Goal: Answer question/provide support: Share knowledge or assist other users

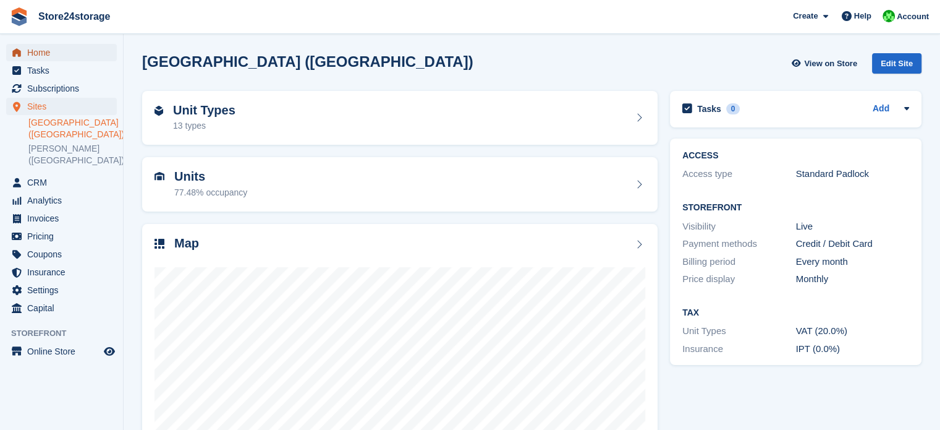
click at [57, 51] on span "Home" at bounding box center [64, 52] width 74 height 17
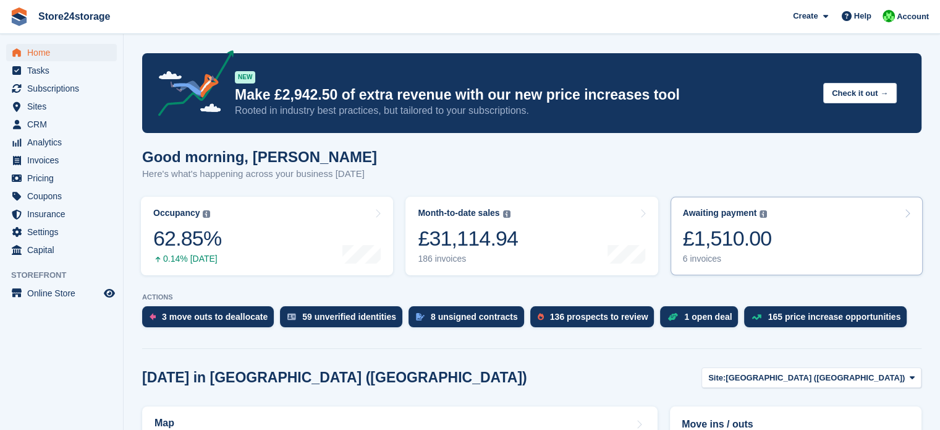
click at [731, 224] on div "Awaiting payment The total outstanding balance on all open invoices. £1,510.00 …" at bounding box center [727, 236] width 89 height 56
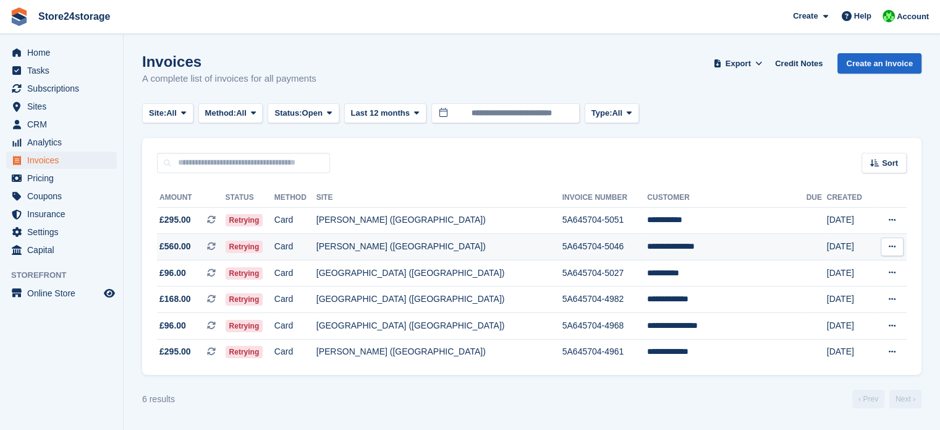
click at [893, 247] on icon at bounding box center [892, 246] width 7 height 8
click at [836, 289] on p "View on Stripe" at bounding box center [845, 289] width 108 height 20
click at [677, 246] on td "**********" at bounding box center [726, 247] width 159 height 27
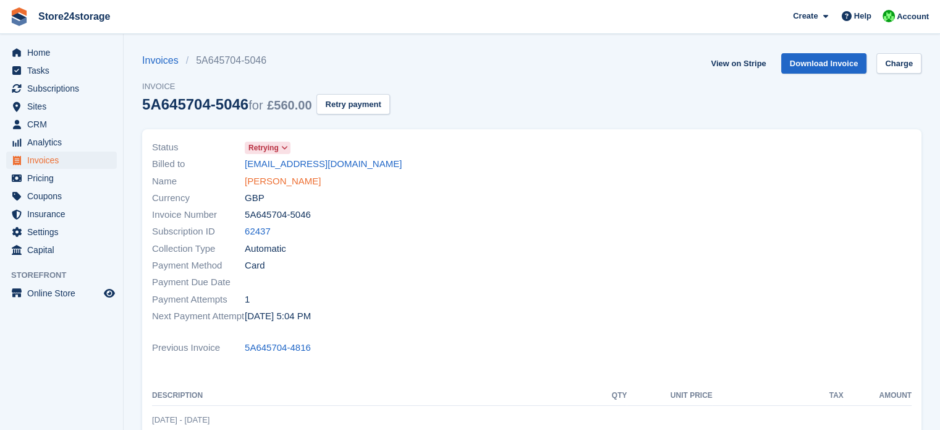
click at [276, 181] on link "[PERSON_NAME]" at bounding box center [283, 181] width 76 height 14
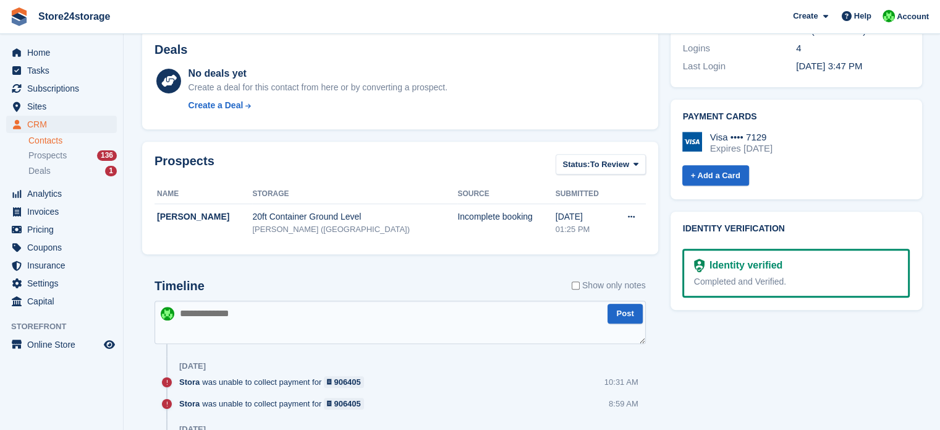
scroll to position [495, 0]
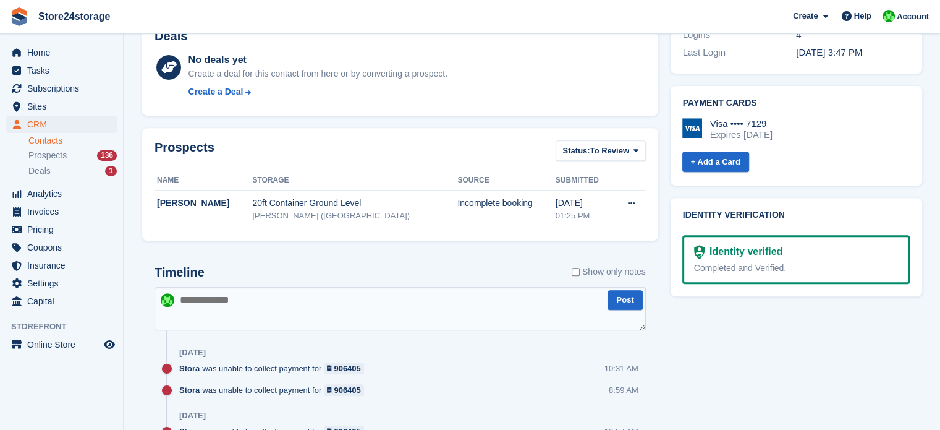
click at [355, 301] on textarea at bounding box center [400, 308] width 491 height 43
type textarea "**********"
click at [626, 305] on button "Post" at bounding box center [625, 300] width 35 height 20
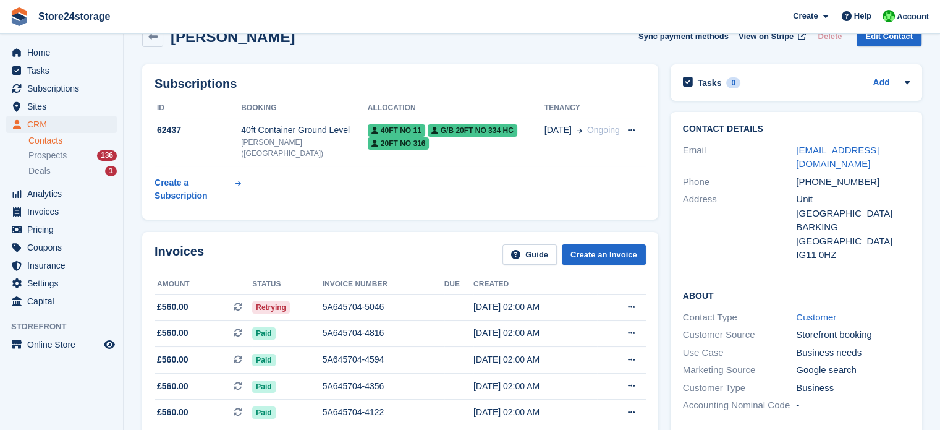
scroll to position [0, 0]
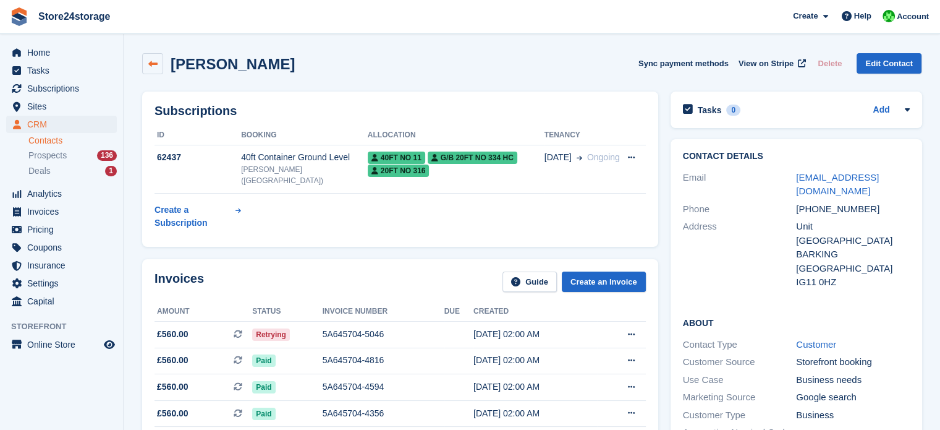
click at [151, 67] on icon at bounding box center [152, 63] width 9 height 9
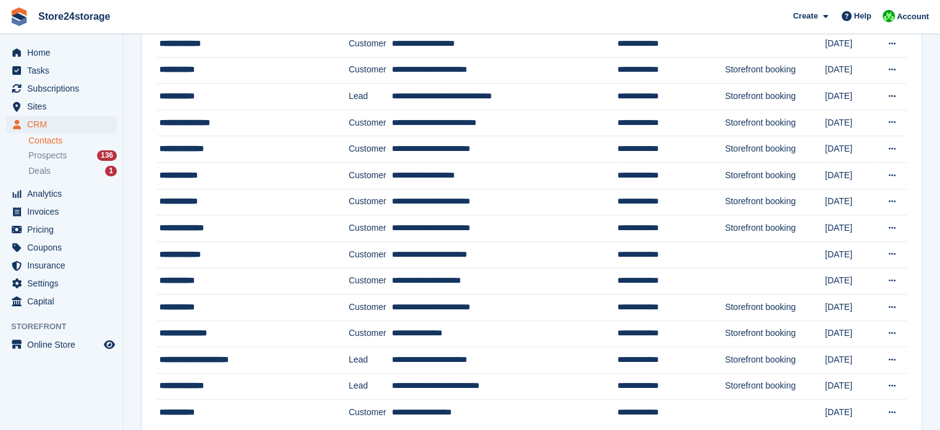
scroll to position [1102, 0]
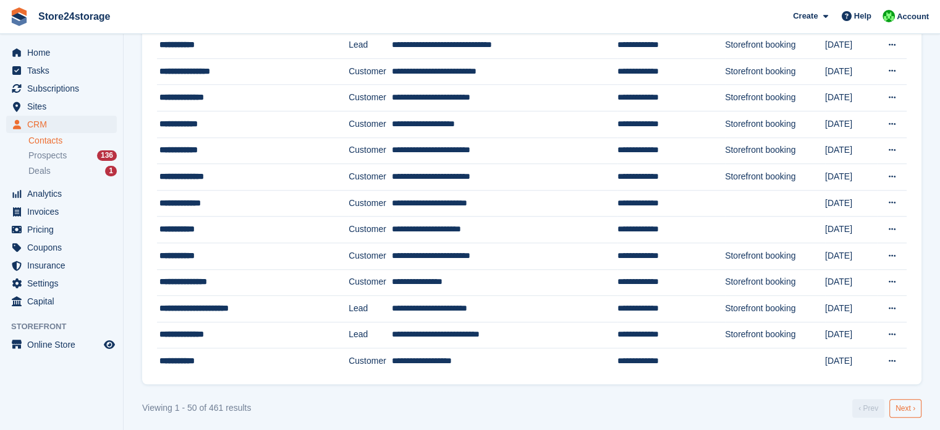
click at [898, 404] on link "Next ›" at bounding box center [906, 408] width 32 height 19
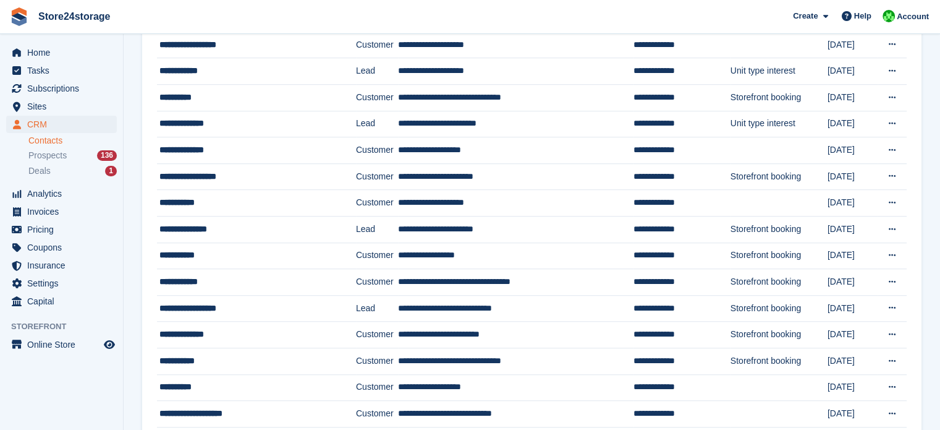
scroll to position [927, 0]
